Goal: Information Seeking & Learning: Check status

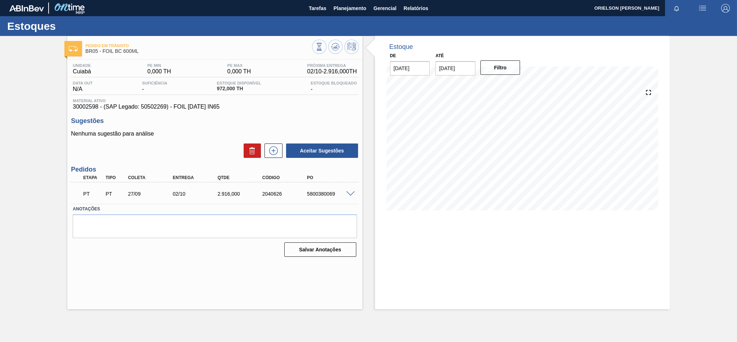
drag, startPoint x: 306, startPoint y: 69, endPoint x: 308, endPoint y: 74, distance: 5.2
click at [307, 69] on span "02/10 - 2.916,000 TH" at bounding box center [332, 71] width 50 height 6
click at [308, 72] on span "02/10 - 2.916,000 TH" at bounding box center [332, 71] width 50 height 6
click at [309, 72] on span "02/10 - 2.916,000 TH" at bounding box center [332, 71] width 50 height 6
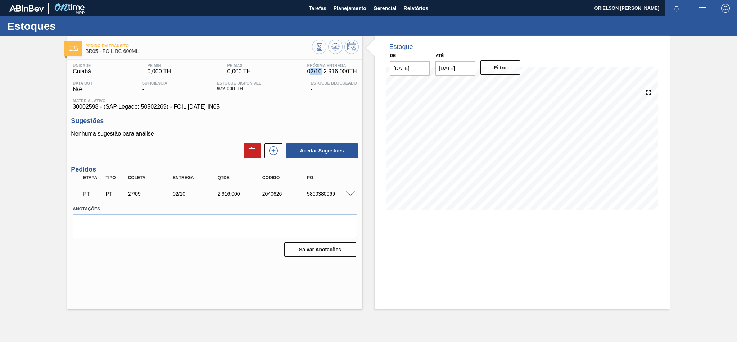
drag, startPoint x: 306, startPoint y: 69, endPoint x: 318, endPoint y: 71, distance: 12.0
click at [318, 71] on span "02/10 - 2.916,000 TH" at bounding box center [332, 71] width 50 height 6
click at [317, 71] on span "02/10 - 2.916,000 TH" at bounding box center [332, 71] width 50 height 6
drag, startPoint x: 304, startPoint y: 69, endPoint x: 318, endPoint y: 73, distance: 14.2
click at [318, 73] on span "02/10 - 2.916,000 TH" at bounding box center [332, 71] width 50 height 6
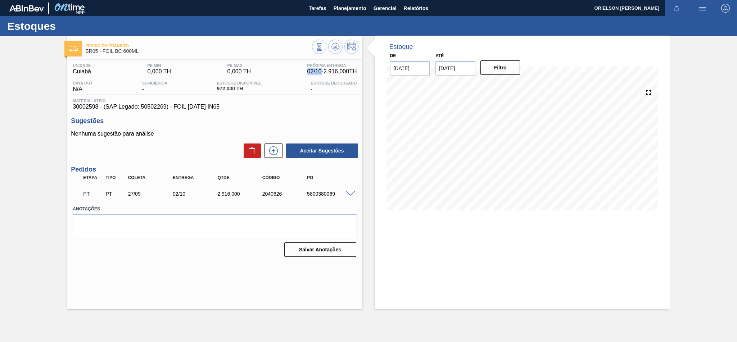
copy span "02/10"
click at [354, 8] on span "Planejamento" at bounding box center [350, 8] width 33 height 9
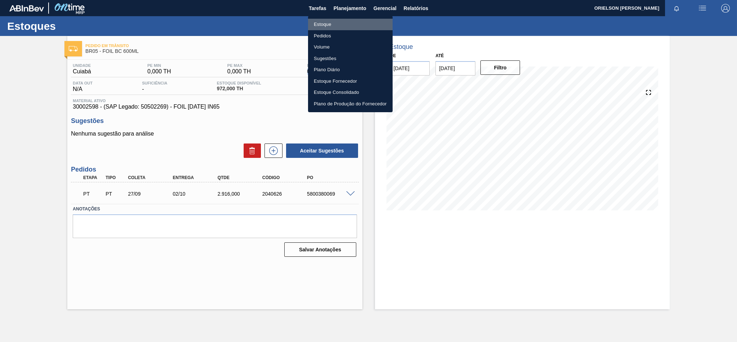
click at [368, 23] on li "Estoque" at bounding box center [350, 25] width 85 height 12
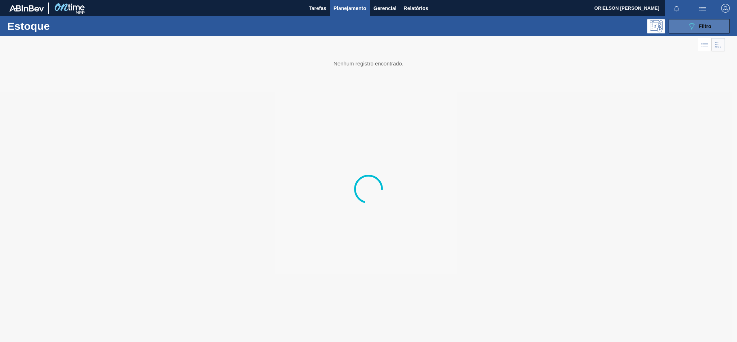
click at [686, 28] on button "089F7B8B-B2A5-4AFE-B5C0-19BA573D28AC Filtro" at bounding box center [699, 26] width 61 height 14
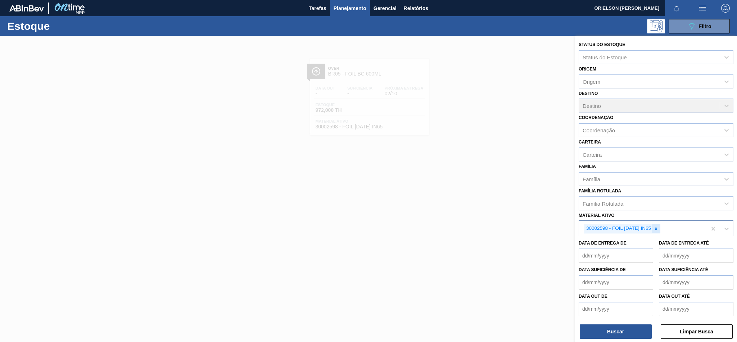
click at [655, 226] on icon at bounding box center [656, 228] width 5 height 5
click at [655, 224] on div "Material ativo" at bounding box center [649, 228] width 141 height 10
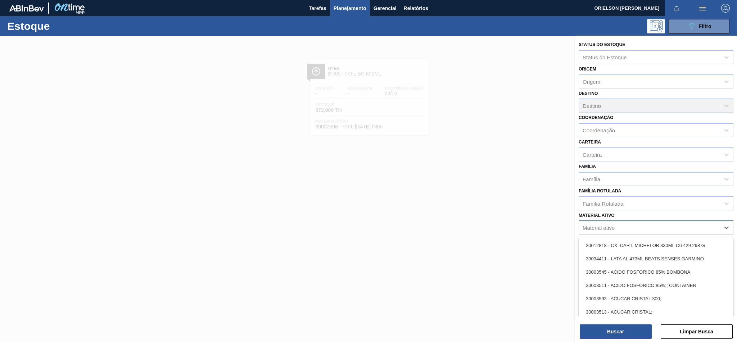
paste ativo "30012583"
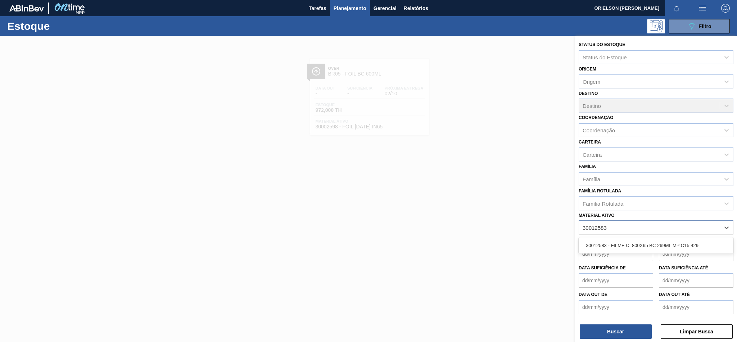
type ativo "30012583"
click at [618, 235] on div "Data de Entrega de Data de Entrega até" at bounding box center [656, 248] width 161 height 27
click at [620, 227] on div "Material ativo" at bounding box center [649, 228] width 141 height 10
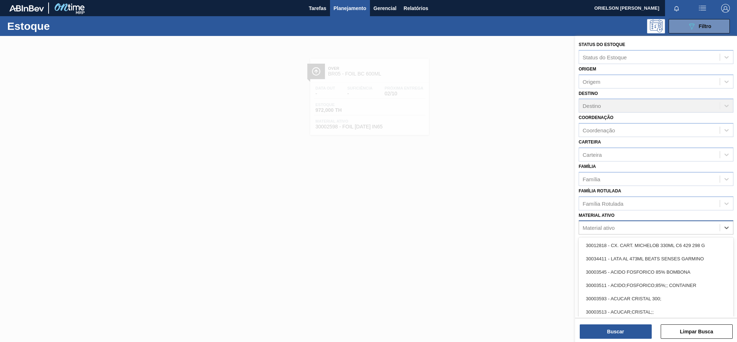
paste ativo "30012583"
type ativo "30012583"
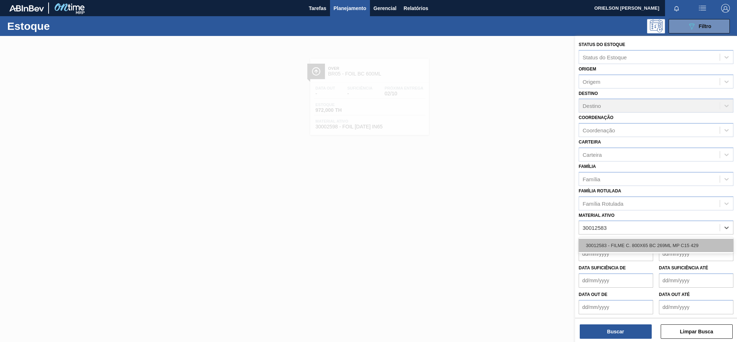
click at [623, 243] on div "30012583 - FILME C. 800X65 BC 269ML MP C15 429" at bounding box center [656, 245] width 155 height 13
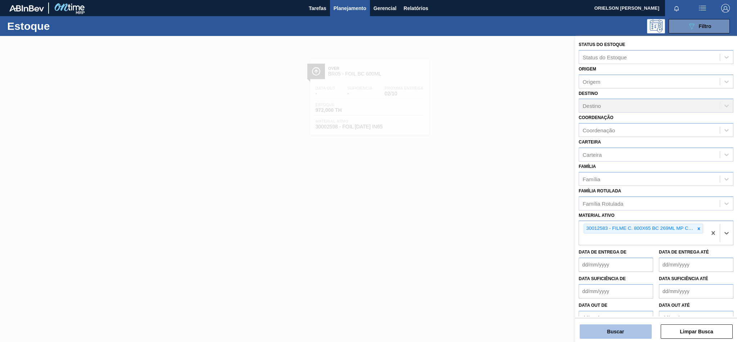
click at [628, 335] on button "Buscar" at bounding box center [616, 332] width 72 height 14
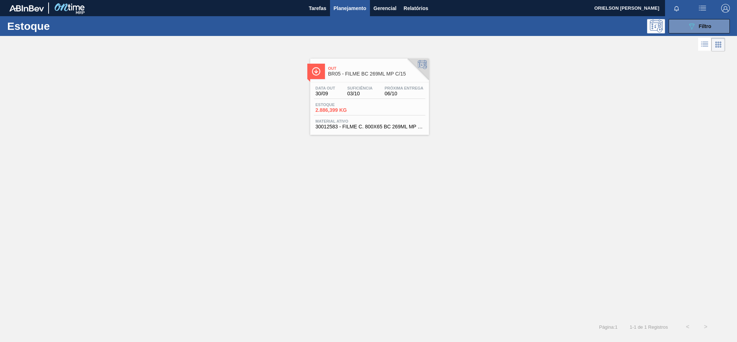
click at [375, 106] on div "Estoque 2.886,399 KG" at bounding box center [370, 109] width 112 height 13
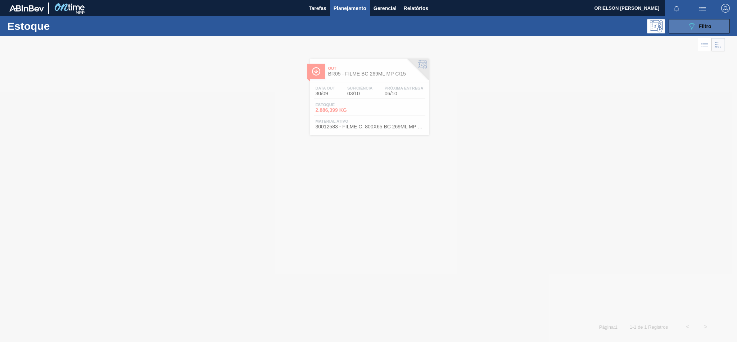
click at [692, 23] on icon "089F7B8B-B2A5-4AFE-B5C0-19BA573D28AC" at bounding box center [691, 26] width 9 height 9
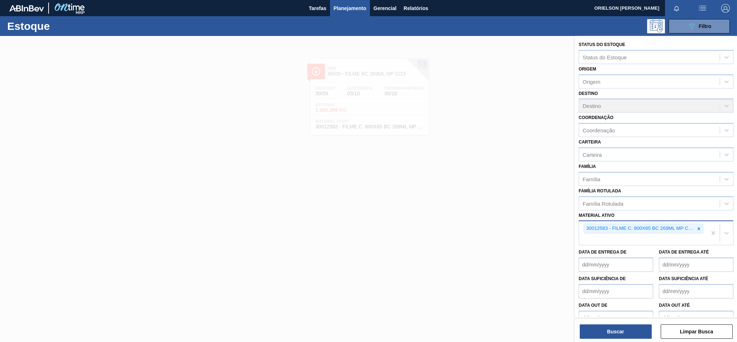
click at [699, 236] on div "30012583 - FILME C. 800X65 BC 269ML MP C15 429" at bounding box center [643, 233] width 128 height 24
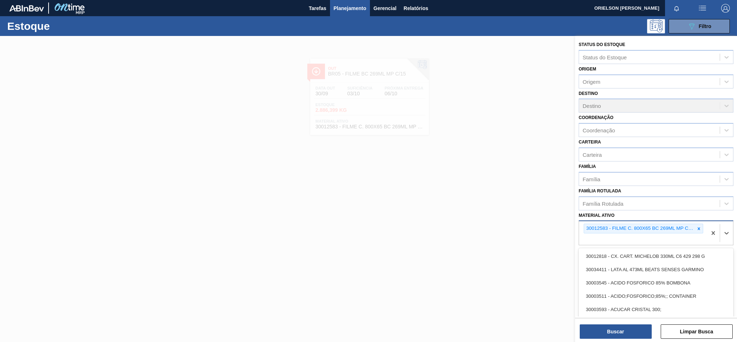
paste ativo "20009040"
type ativo "20009040"
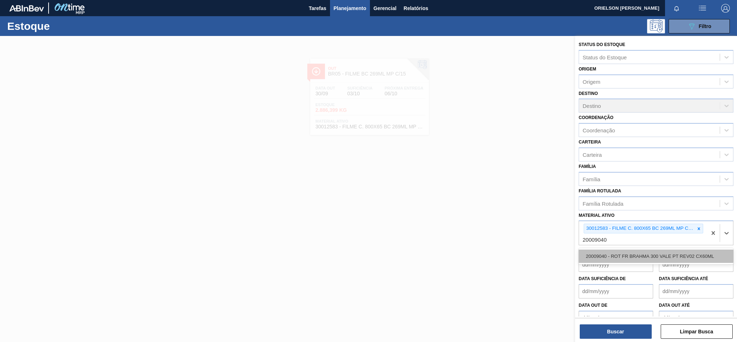
click at [647, 256] on div "20009040 - ROT FR BRAHMA 300 VALE PT REV02 CX60ML" at bounding box center [656, 256] width 155 height 13
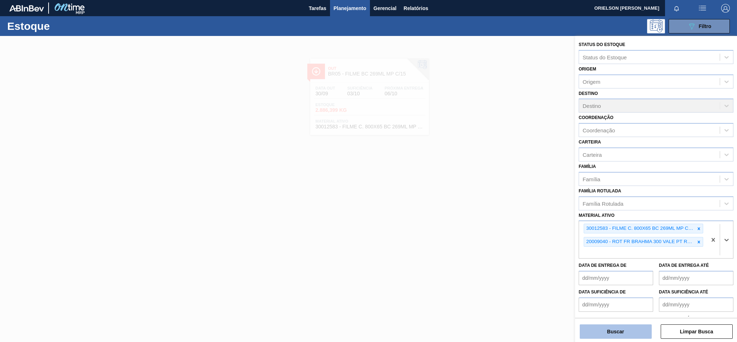
click at [631, 335] on button "Buscar" at bounding box center [616, 332] width 72 height 14
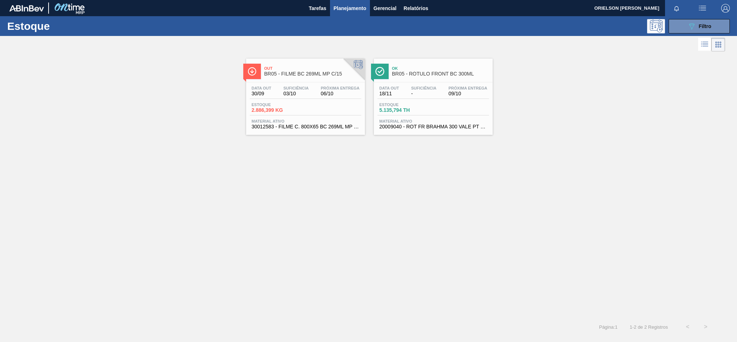
click at [419, 108] on span "5.135,794 TH" at bounding box center [404, 110] width 50 height 5
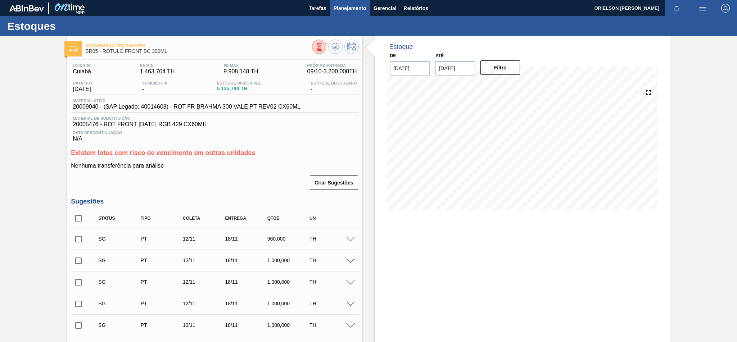
click at [345, 2] on button "Planejamento" at bounding box center [350, 8] width 40 height 16
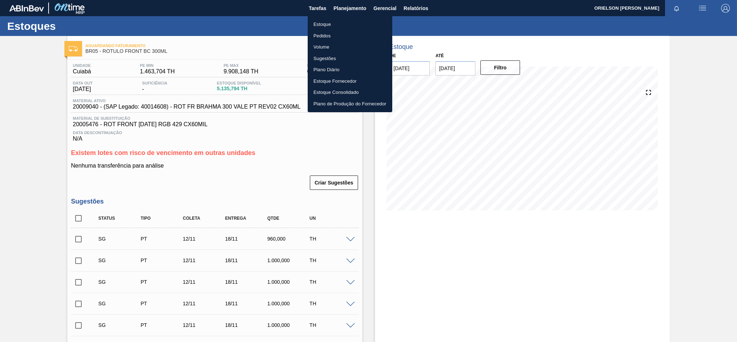
click at [362, 24] on li "Estoque" at bounding box center [350, 25] width 85 height 12
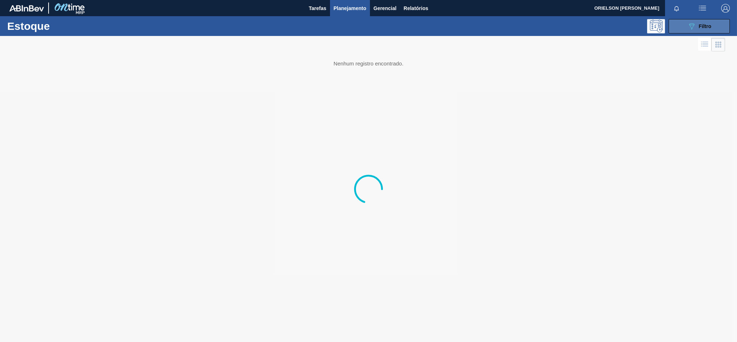
click at [678, 30] on button "089F7B8B-B2A5-4AFE-B5C0-19BA573D28AC Filtro" at bounding box center [699, 26] width 61 height 14
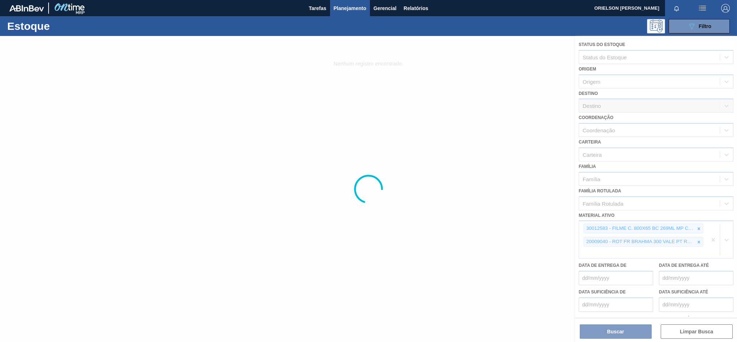
click at [640, 249] on div at bounding box center [368, 189] width 737 height 306
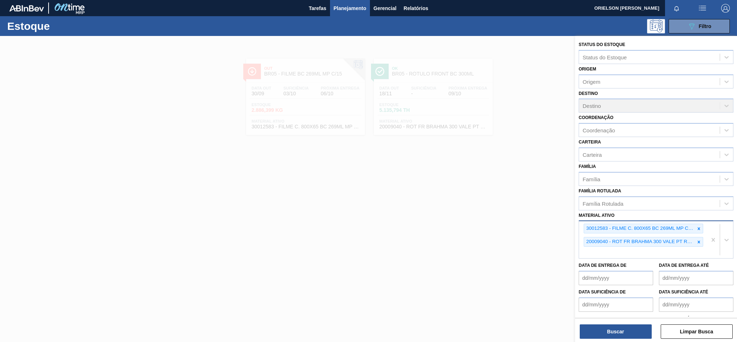
click at [613, 246] on div "30012583 - FILME C. 800X65 BC 269ML MP C15 429 20009040 - ROT FR BRAHMA 300 VAL…" at bounding box center [643, 239] width 128 height 37
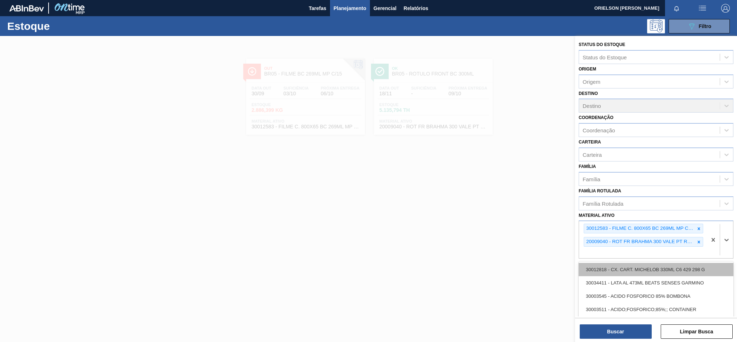
paste ativo "30002268"
type ativo "30002268"
click at [610, 273] on div "30002268 - LACRE CHOPP BC CLARO AF IN65" at bounding box center [656, 269] width 155 height 13
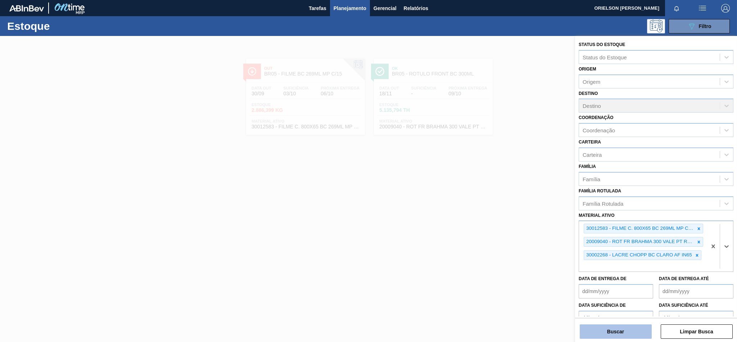
click at [623, 333] on button "Buscar" at bounding box center [616, 332] width 72 height 14
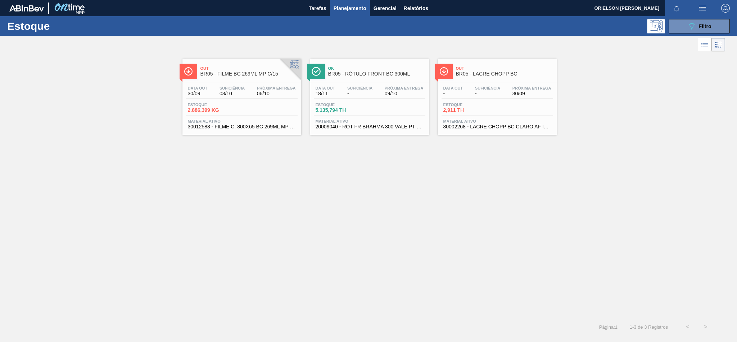
click at [507, 84] on div "Data out - Suficiência - Próxima Entrega 30/09 Estoque 2,911 TH Material ativo …" at bounding box center [497, 106] width 119 height 49
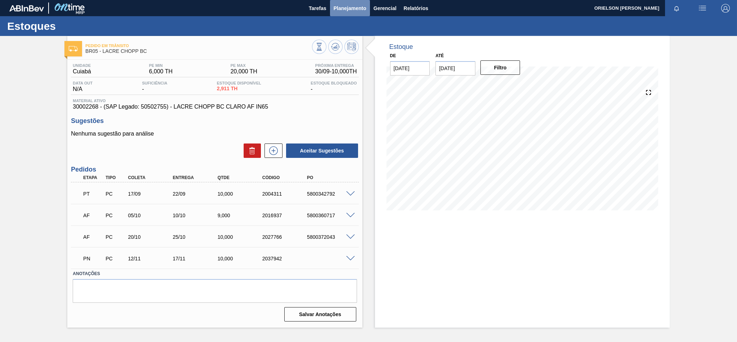
click at [344, 10] on span "Planejamento" at bounding box center [350, 8] width 33 height 9
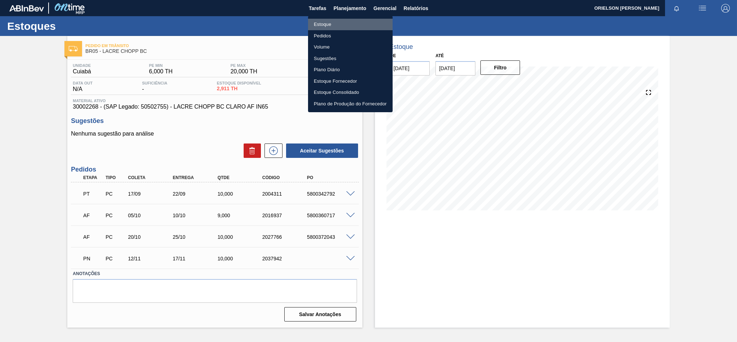
click at [352, 23] on li "Estoque" at bounding box center [350, 25] width 85 height 12
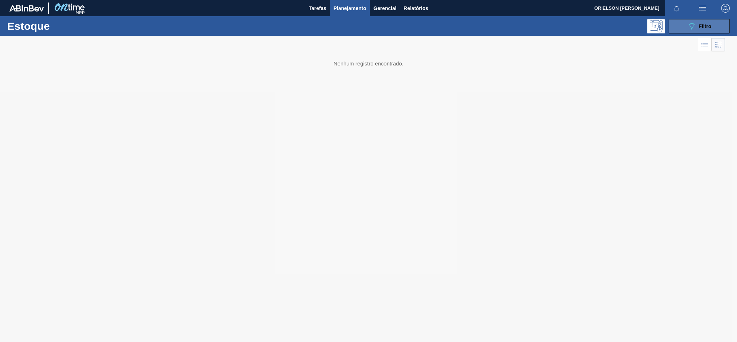
click at [685, 29] on button "089F7B8B-B2A5-4AFE-B5C0-19BA573D28AC Filtro" at bounding box center [699, 26] width 61 height 14
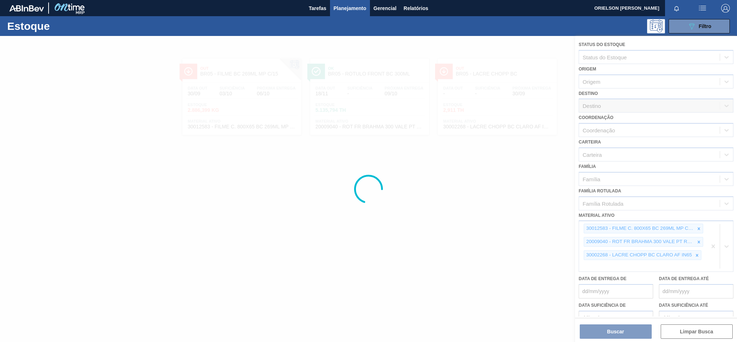
click at [637, 265] on div at bounding box center [368, 189] width 737 height 306
click at [605, 266] on div at bounding box center [368, 189] width 737 height 306
click at [601, 262] on div at bounding box center [368, 189] width 737 height 306
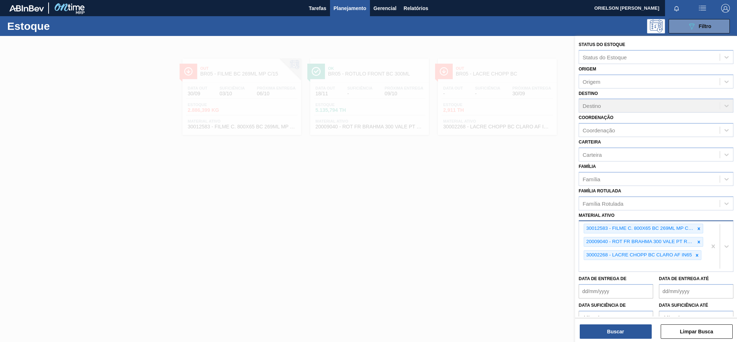
click at [603, 265] on div "30012583 - FILME C. 800X65 BC 269ML MP C15 429 20009040 - ROT FR BRAHMA 300 VAL…" at bounding box center [643, 246] width 128 height 50
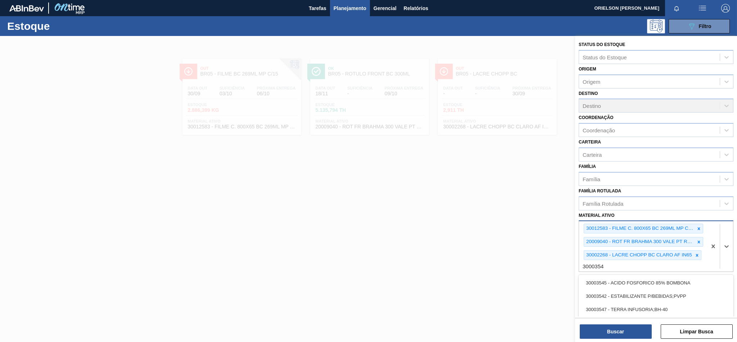
type ativo "30003547"
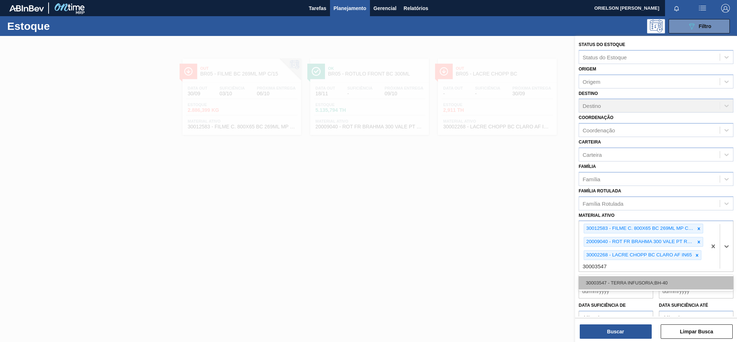
click at [623, 278] on div "30003547 - TERRA INFUSORIA;BH-40" at bounding box center [656, 282] width 155 height 13
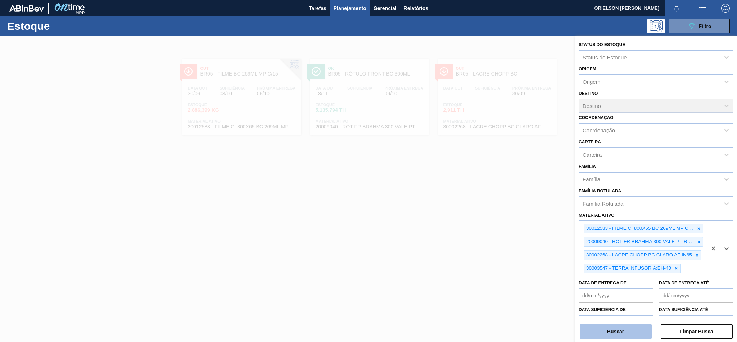
click at [631, 337] on button "Buscar" at bounding box center [616, 332] width 72 height 14
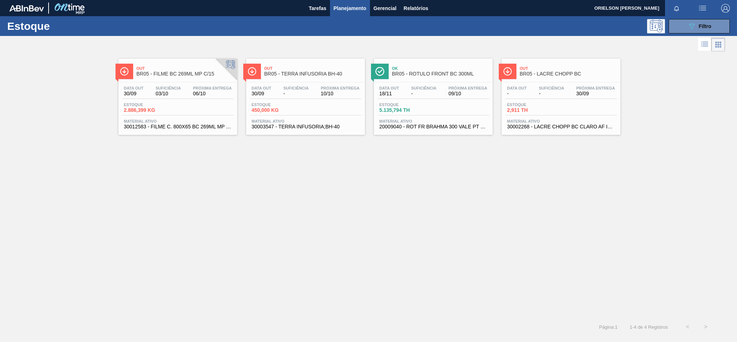
click at [555, 94] on span "-" at bounding box center [551, 93] width 25 height 5
click at [285, 114] on div "Estoque 450,000 KG" at bounding box center [306, 109] width 112 height 13
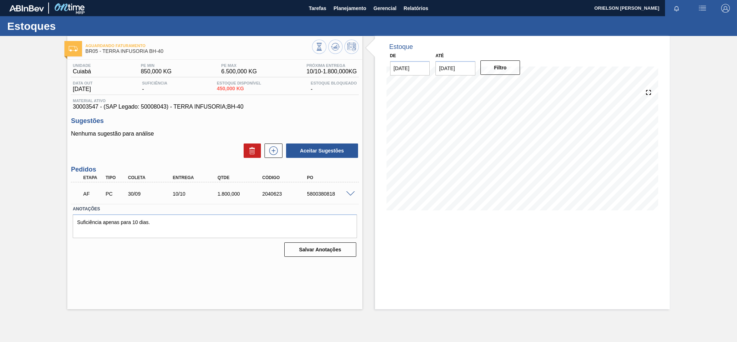
click at [278, 129] on div "Sugestões Nenhuma sugestão para análise Aceitar Sugestões" at bounding box center [215, 137] width 288 height 41
click at [85, 87] on span "[DATE]" at bounding box center [83, 89] width 20 height 6
drag, startPoint x: 75, startPoint y: 87, endPoint x: 104, endPoint y: 92, distance: 28.8
click at [104, 92] on div "Data out [DATE] Suficiência - Estoque Disponível 450,000 KG Estoque Bloqueado -" at bounding box center [215, 88] width 288 height 14
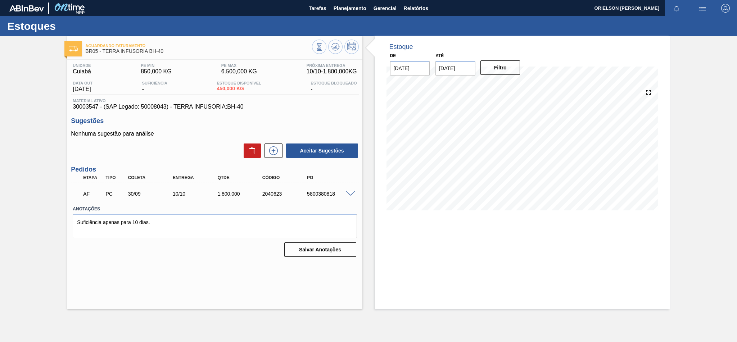
click at [70, 107] on div "Unidade Cuiabá PE MIN 850,000 KG PE MAX 6.500,000 KG Próxima Entrega 10/10 - 1.…" at bounding box center [214, 160] width 295 height 200
click at [75, 109] on span "30003547 - (SAP Legado: 50008043) - TERRA INFUSORIA;BH-40" at bounding box center [215, 107] width 284 height 6
copy span "30003547"
drag, startPoint x: 175, startPoint y: 105, endPoint x: 251, endPoint y: 109, distance: 76.4
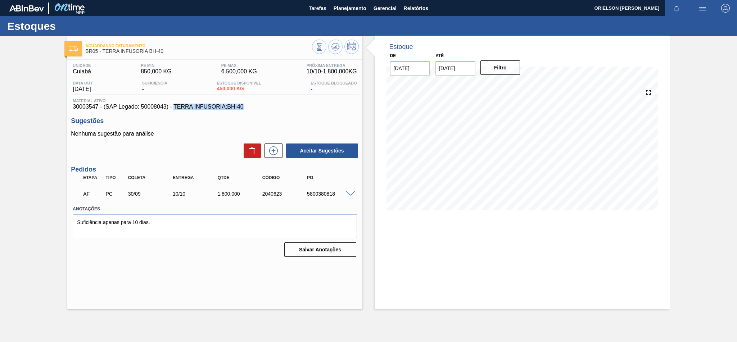
click at [251, 109] on span "30003547 - (SAP Legado: 50008043) - TERRA INFUSORIA;BH-40" at bounding box center [215, 107] width 284 height 6
copy span "TERRA INFUSORIA;BH-40"
click at [171, 146] on div "Aceitar Sugestões" at bounding box center [215, 151] width 288 height 16
click at [139, 72] on div "PE MIN 850,000 KG" at bounding box center [156, 69] width 34 height 12
drag, startPoint x: 220, startPoint y: 88, endPoint x: 238, endPoint y: 92, distance: 18.4
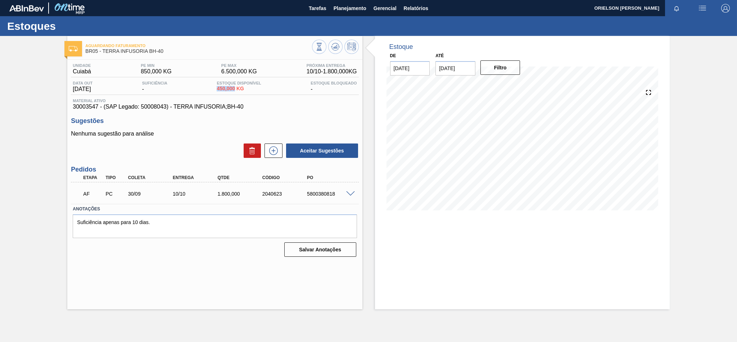
click at [238, 92] on div "Estoque Disponível 450,000 KG" at bounding box center [239, 87] width 48 height 12
copy span "450,000"
click at [224, 88] on span "450,000 KG" at bounding box center [239, 88] width 44 height 5
click at [525, 232] on div "Estoque De [DATE] Até [DATE] Filtro 05/10 Projeção de Estoque 414.451 [DOMAIN_N…" at bounding box center [522, 173] width 295 height 274
